Goal: Find specific page/section: Find specific page/section

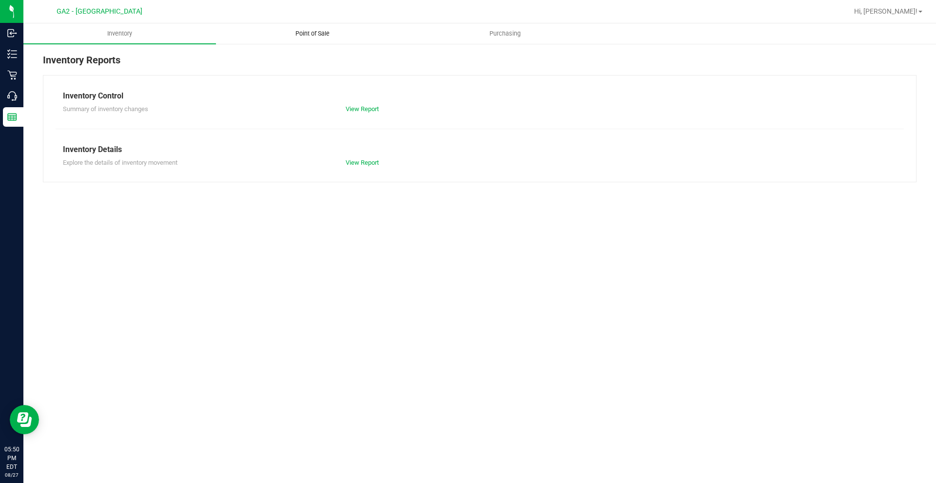
click at [294, 33] on span "Point of Sale" at bounding box center [312, 33] width 60 height 9
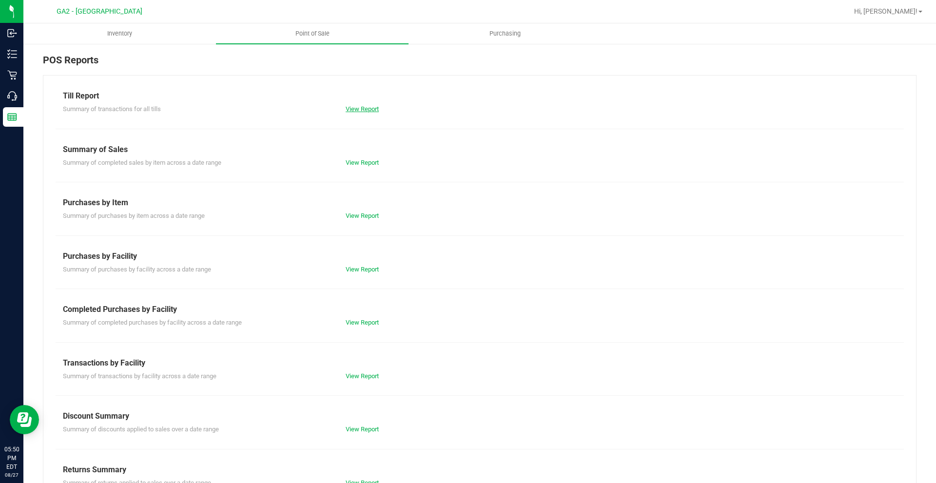
click at [358, 109] on link "View Report" at bounding box center [362, 108] width 33 height 7
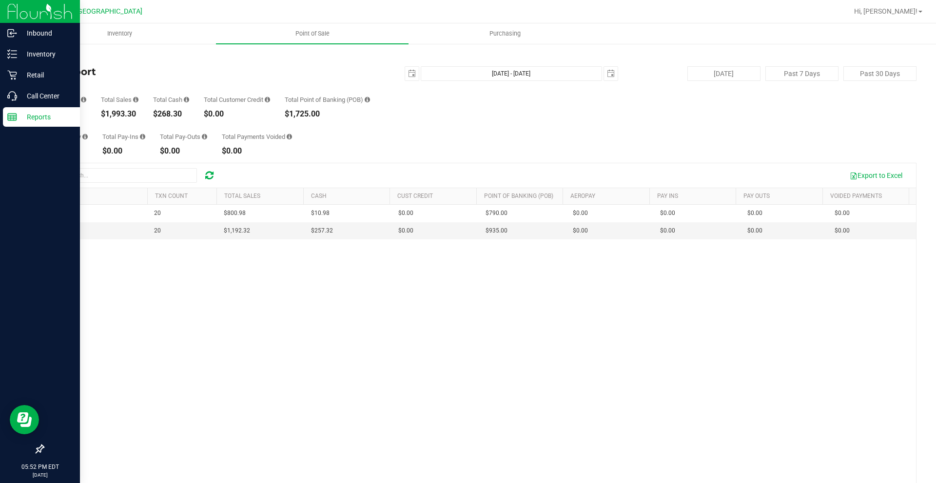
click at [17, 123] on div "Reports" at bounding box center [41, 116] width 77 height 19
